Goal: Navigation & Orientation: Find specific page/section

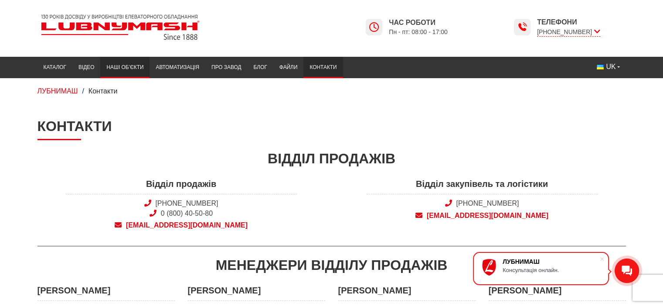
click at [129, 68] on link "Наші об’єкти" at bounding box center [124, 67] width 49 height 17
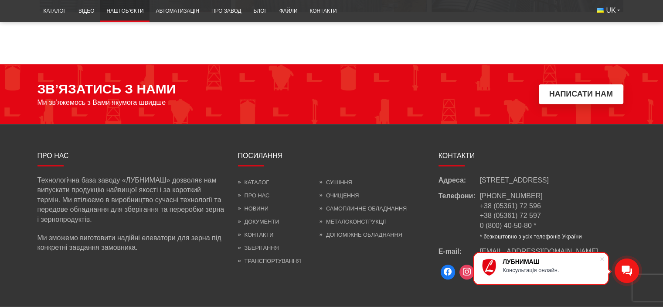
scroll to position [3751, 0]
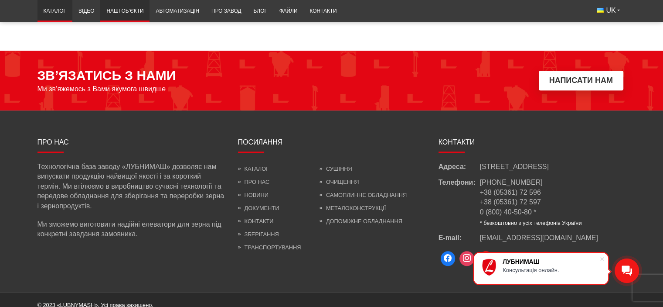
click at [64, 11] on link "Каталог" at bounding box center [55, 11] width 35 height 17
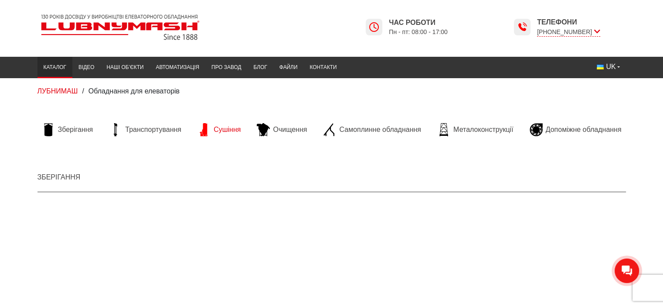
click at [218, 128] on span "Сушіння" at bounding box center [227, 130] width 27 height 10
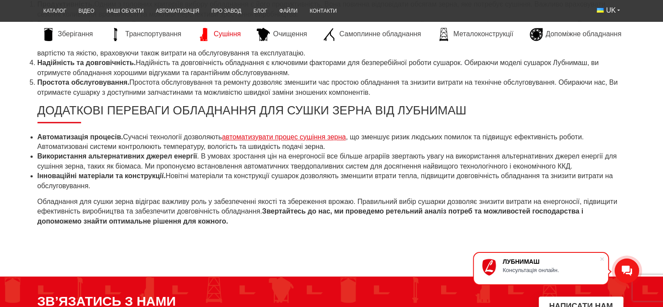
scroll to position [785, 0]
